Goal: Navigation & Orientation: Find specific page/section

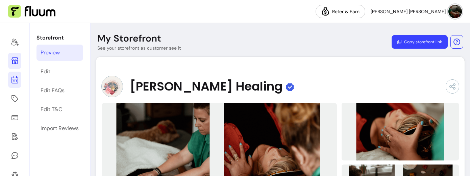
click at [14, 81] on icon at bounding box center [15, 80] width 8 height 8
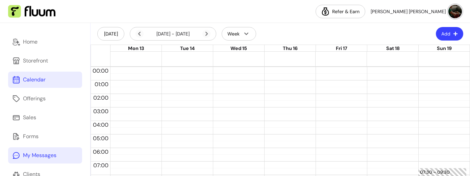
scroll to position [25, 0]
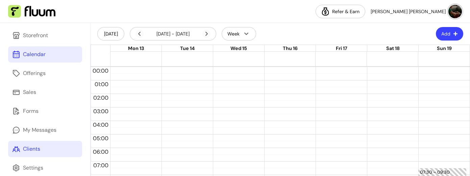
click at [34, 148] on div "Clients" at bounding box center [31, 149] width 17 height 8
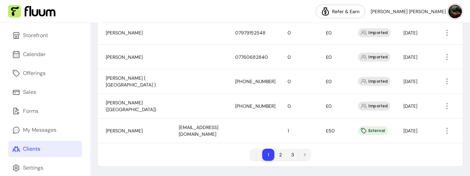
scroll to position [570, 0]
click at [279, 158] on li "2" at bounding box center [280, 155] width 12 height 12
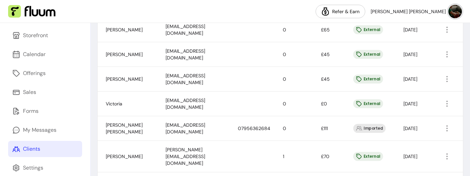
scroll to position [537, 0]
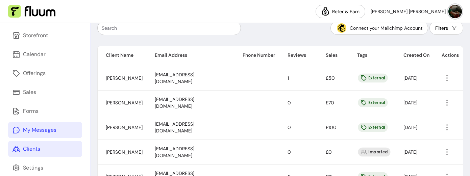
scroll to position [0, 0]
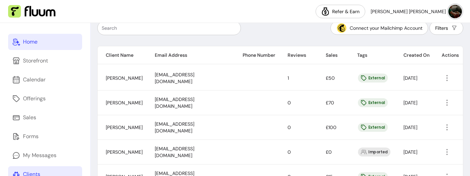
click at [32, 40] on div "Home" at bounding box center [30, 42] width 15 height 8
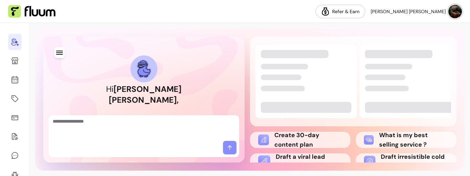
scroll to position [15, 0]
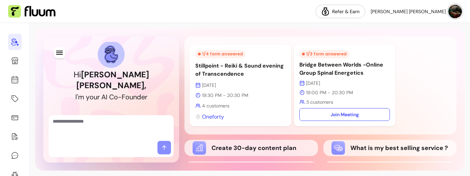
click at [32, 40] on div "Hi [PERSON_NAME] [PERSON_NAME] , I ' m y o u r A I C o - F o u n d e r 1 / 4 fo…" at bounding box center [250, 99] width 440 height 153
